Goal: Navigation & Orientation: Find specific page/section

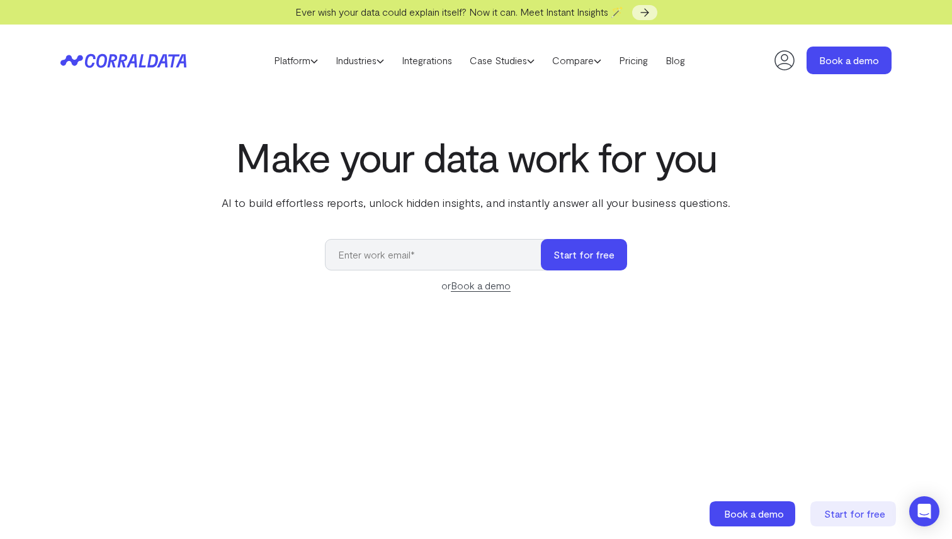
click at [790, 62] on icon at bounding box center [784, 60] width 25 height 25
click at [298, 67] on link "Platform" at bounding box center [296, 60] width 62 height 19
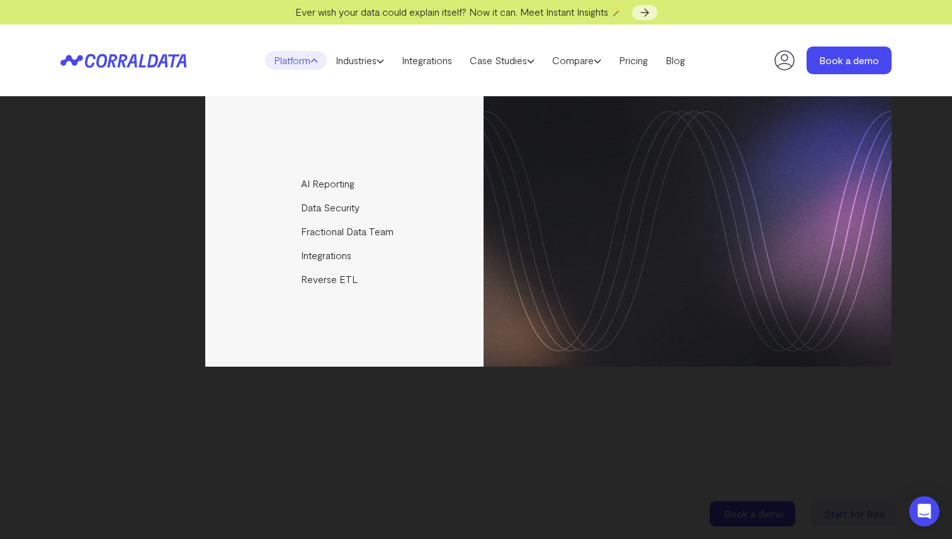
click at [132, 55] on icon at bounding box center [115, 61] width 61 height 14
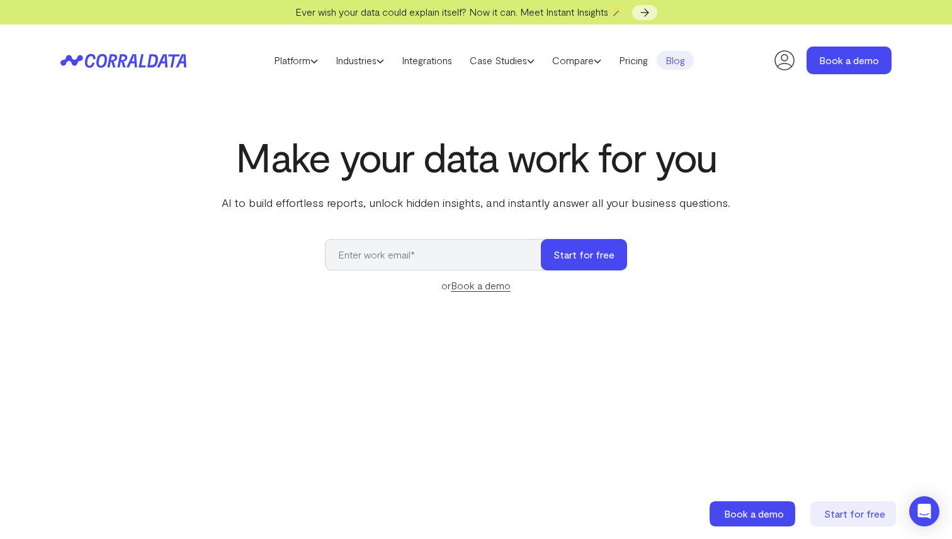
click at [675, 59] on link "Blog" at bounding box center [675, 60] width 37 height 19
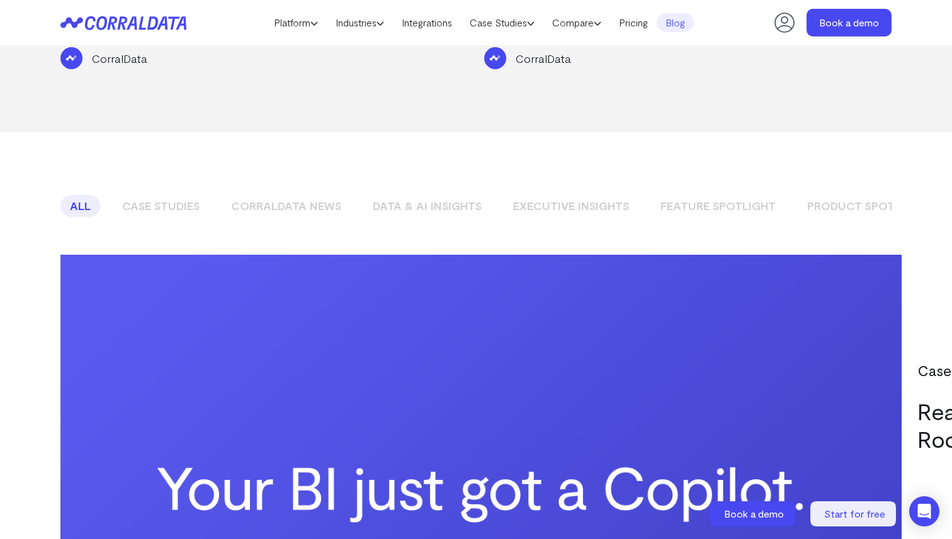
scroll to position [964, 0]
